Goal: Communication & Community: Share content

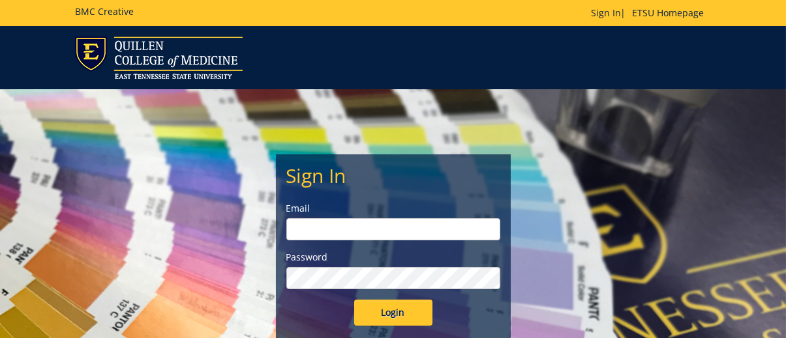
type input "[EMAIL_ADDRESS][DOMAIN_NAME]"
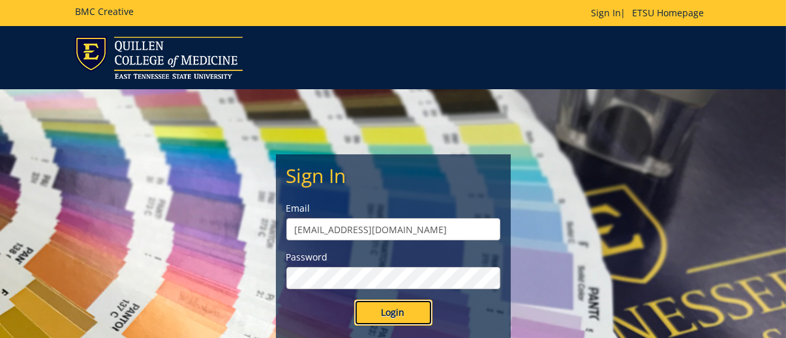
click at [391, 310] on input "Login" at bounding box center [393, 313] width 78 height 26
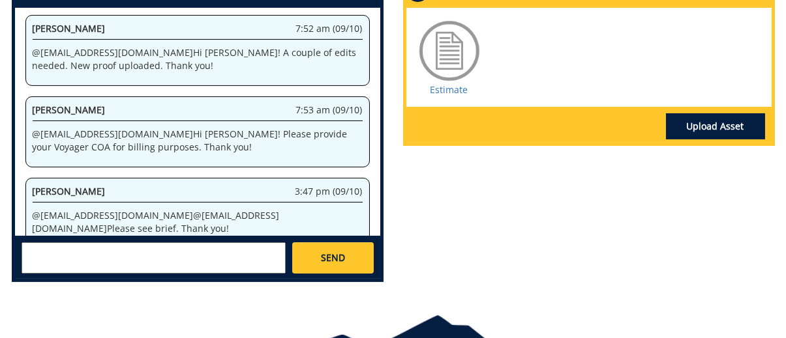
scroll to position [652, 0]
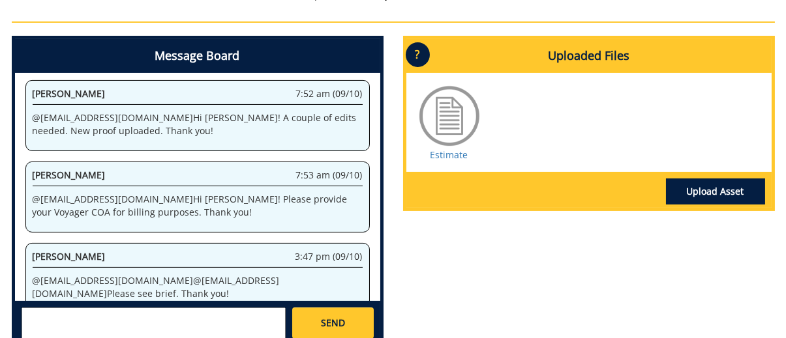
click at [182, 308] on textarea at bounding box center [154, 323] width 264 height 31
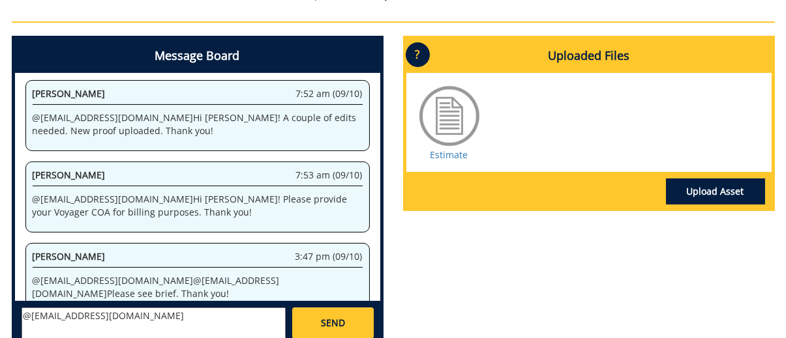
scroll to position [717, 0]
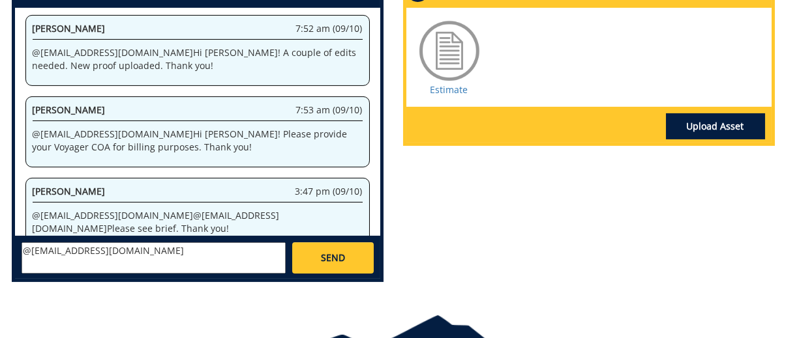
paste textarea "ETSU Ceremonies: 10-22300-100000-100-74130-450-999-419-999"
type textarea "@[EMAIL_ADDRESS][DOMAIN_NAME] ETSU Ceremonies: 10-22300-100000-100-74130-450-99…"
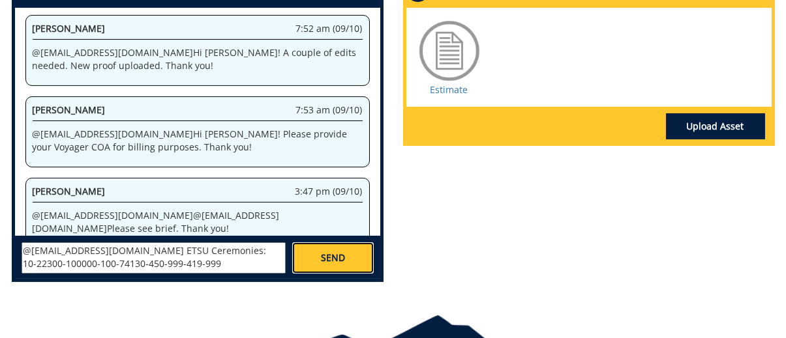
click at [346, 246] on link "SEND" at bounding box center [332, 257] width 81 height 31
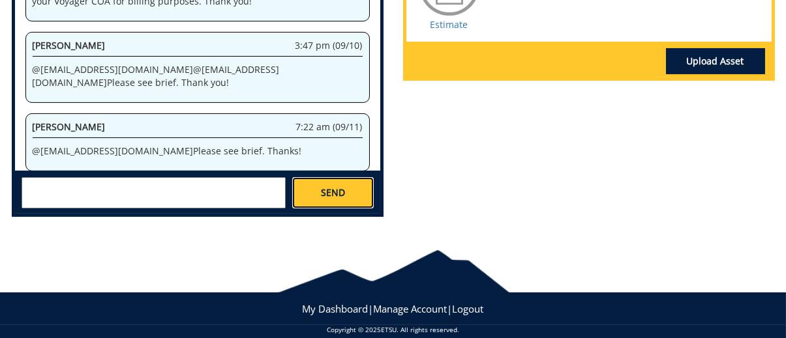
scroll to position [652, 0]
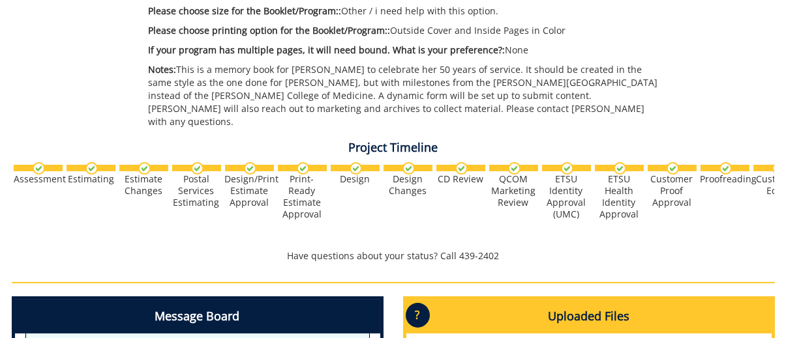
scroll to position [652, 0]
